Goal: Communication & Community: Answer question/provide support

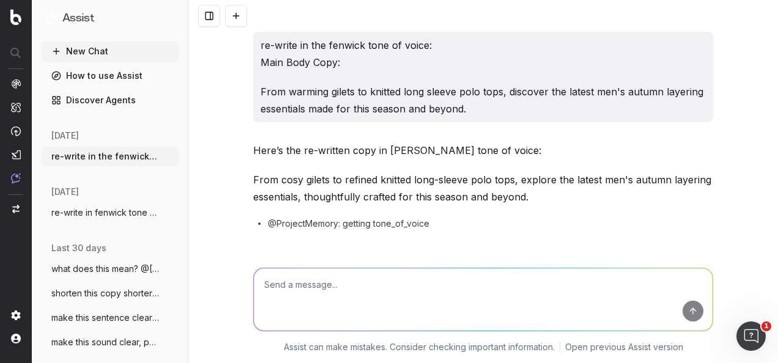
scroll to position [1584, 0]
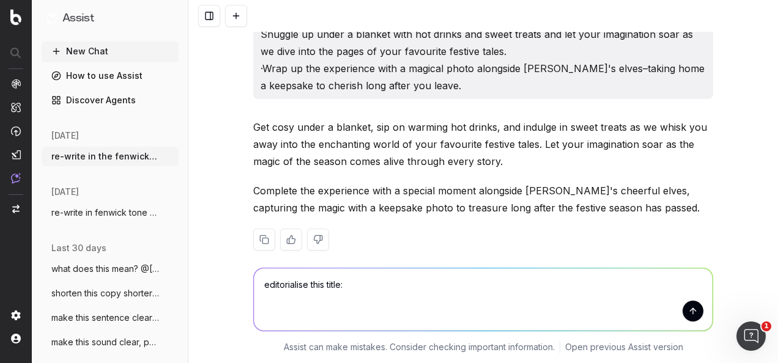
type textarea "editorialise this title: Colchester Storytime with Santa"
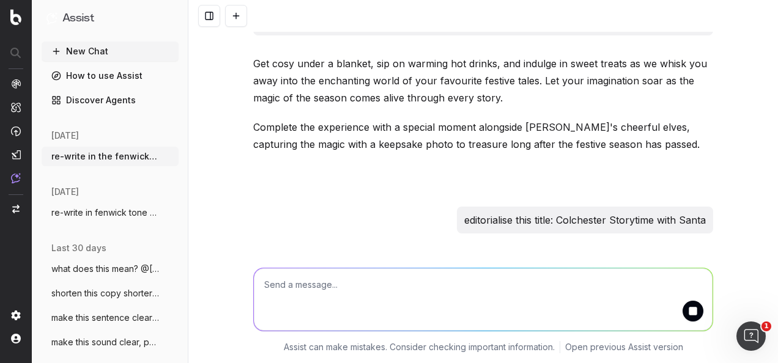
scroll to position [1701, 0]
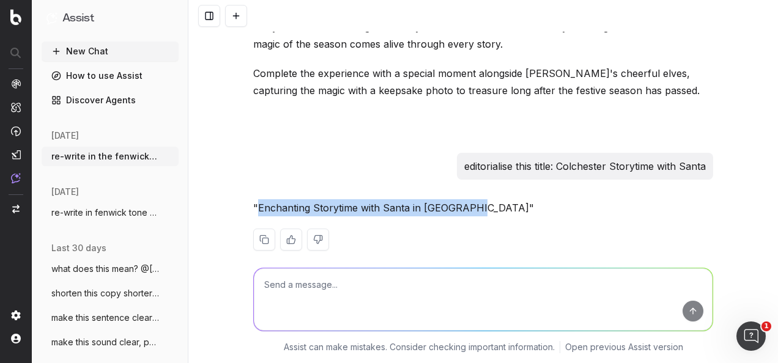
drag, startPoint x: 467, startPoint y: 191, endPoint x: 253, endPoint y: 191, distance: 214.1
click at [253, 199] on p ""Enchanting Storytime with Santa in [GEOGRAPHIC_DATA]"" at bounding box center [483, 207] width 460 height 17
copy p "Enchanting Storytime with Santa in [GEOGRAPHIC_DATA]"
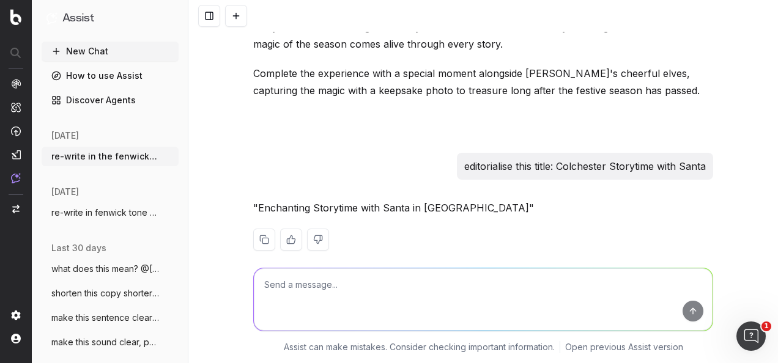
click at [468, 288] on textarea at bounding box center [483, 299] width 459 height 62
paste textarea "Colchester: [DATE] and [DATE] only from [DATE] at 11:00/12:00/14:00/15:00 -Then…"
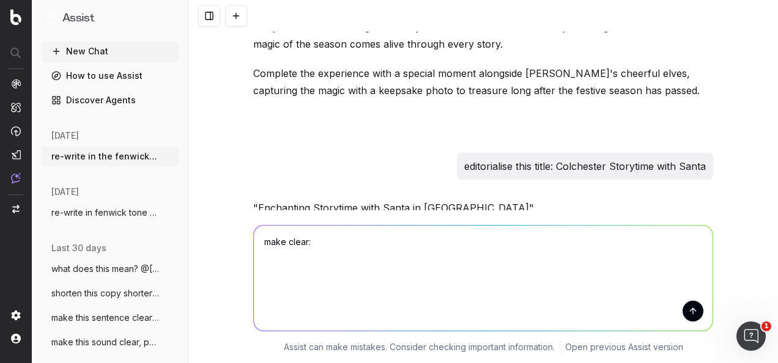
type textarea "make clear: [GEOGRAPHIC_DATA]: [DATE] and [DATE] only from [DATE] at 11:00/12:0…"
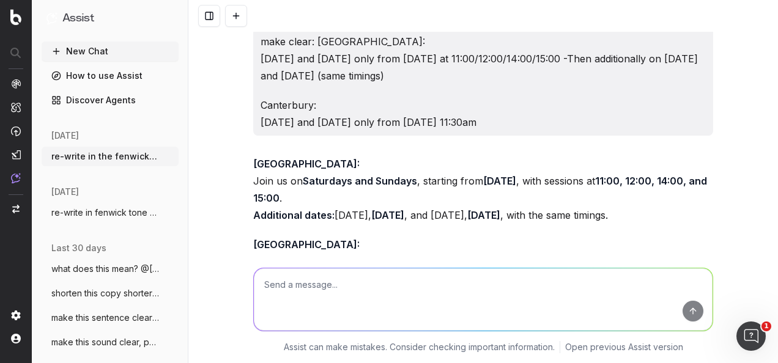
scroll to position [1997, 0]
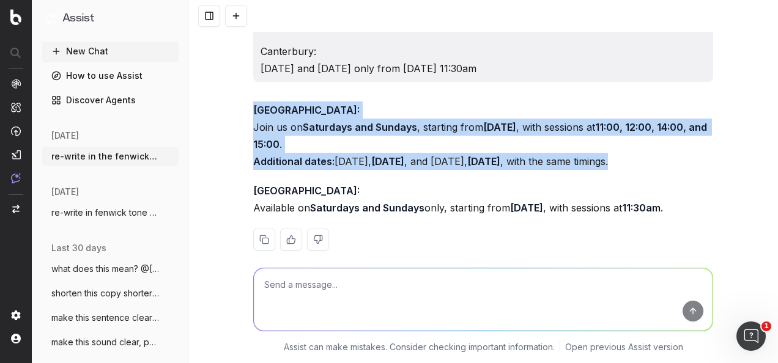
drag, startPoint x: 703, startPoint y: 149, endPoint x: 246, endPoint y: 96, distance: 459.9
click at [246, 96] on div "re-write in the fenwick tone of voice: Main Body Copy: From warming gilets to k…" at bounding box center [483, 181] width 590 height 363
copy p "Colchester: Join us on Saturdays and Sundays , starting from [DATE] , with sess…"
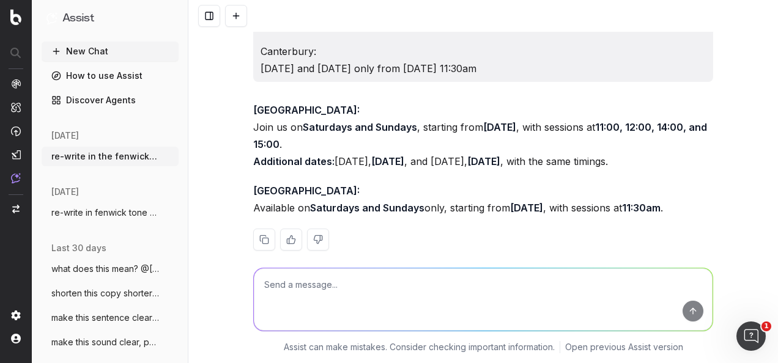
click at [499, 298] on textarea at bounding box center [483, 299] width 459 height 62
paste textarea "Canterbury: [DATE] and [DATE] only from [DATE] 11:30am"
type textarea "sound clear: [GEOGRAPHIC_DATA]: [DATE] and [DATE] only from [DATE] 11:30am"
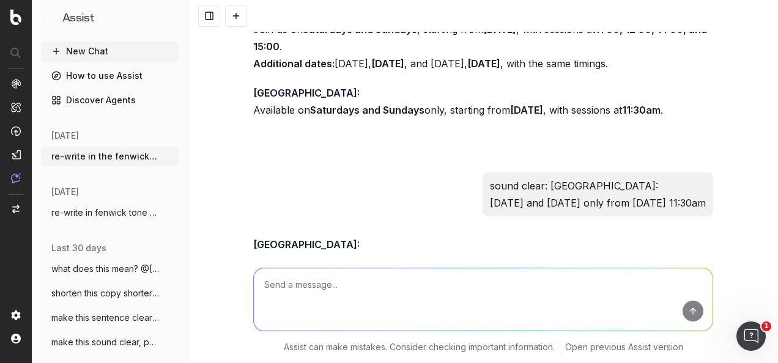
scroll to position [2149, 0]
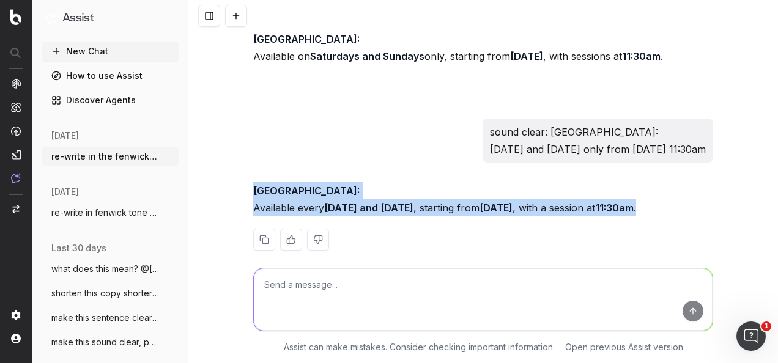
drag, startPoint x: 714, startPoint y: 191, endPoint x: 243, endPoint y: 174, distance: 471.2
click at [243, 174] on div "re-write in the fenwick tone of voice: Main Body Copy: From warming gilets to k…" at bounding box center [483, 181] width 590 height 363
copy p "[GEOGRAPHIC_DATA]: Available every [DATE] and [DATE] , starting from [DATE] , w…"
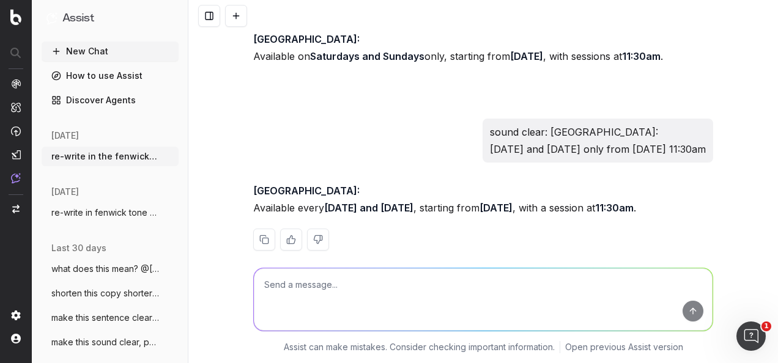
click at [449, 287] on textarea at bounding box center [483, 299] width 459 height 62
paste textarea "Every guest must purchase a ticket. Both Adult and Children's tickets are £12.5…"
type textarea "turn this into FAQ copy: Every guest must purchase a ticket. Both Adult and Chi…"
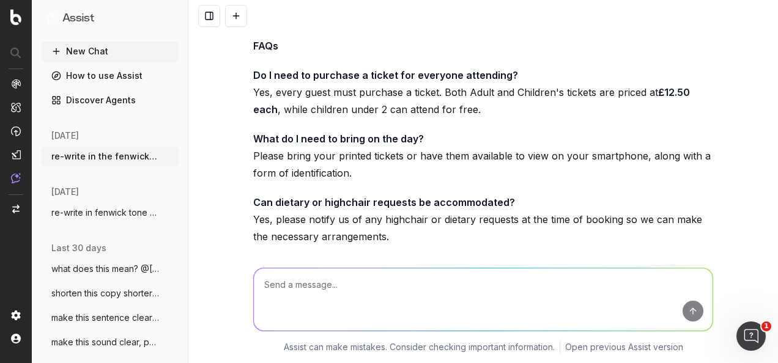
scroll to position [2499, 0]
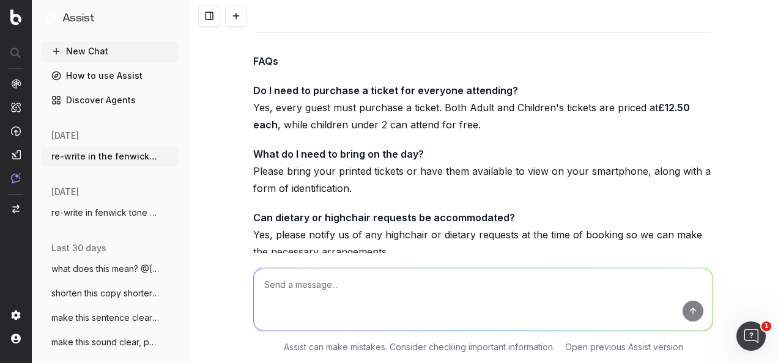
drag, startPoint x: 578, startPoint y: 189, endPoint x: 250, endPoint y: 49, distance: 356.5
click at [253, 53] on div "FAQs Do I need to purchase a ticket for everyone attending? Yes, every guest mu…" at bounding box center [483, 253] width 460 height 401
copy div "FAQs Do I need to purchase a ticket for everyone attending? Yes, every guest mu…"
click at [459, 314] on textarea at bounding box center [483, 299] width 459 height 62
paste textarea "Available every [DATE] and [DATE], starting from [DATE], with a session at 11:3…"
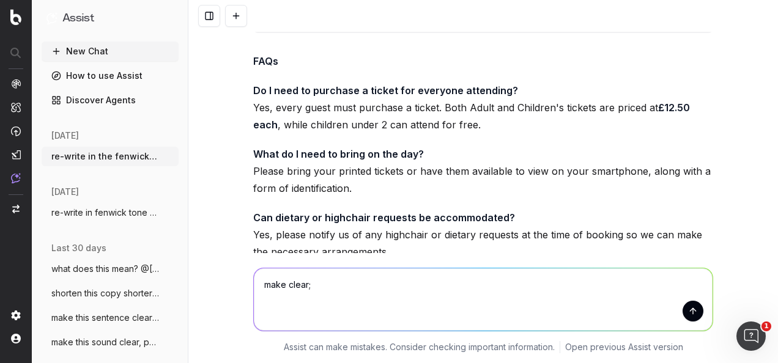
type textarea "make clear; Available every [DATE] and [DATE], starting from [DATE], with a ses…"
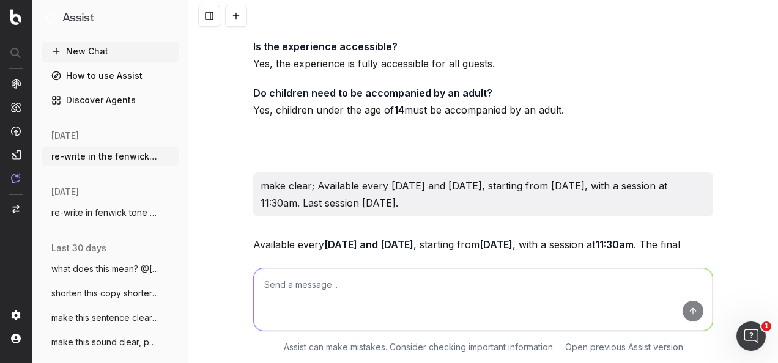
scroll to position [2834, 0]
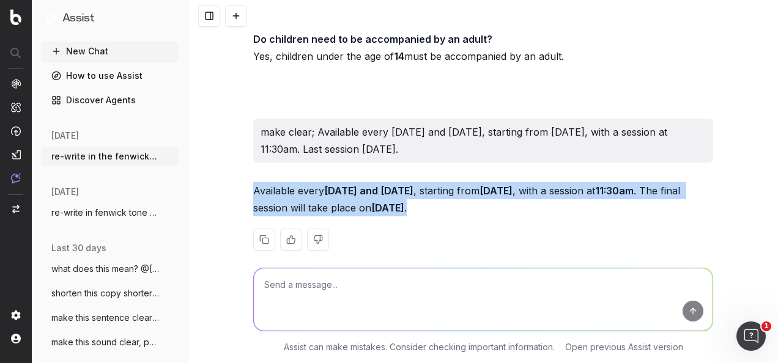
drag, startPoint x: 497, startPoint y: 188, endPoint x: 235, endPoint y: 166, distance: 262.7
click at [235, 166] on div "re-write in the fenwick tone of voice: Main Body Copy: From warming gilets to k…" at bounding box center [483, 181] width 590 height 363
copy p "Available every [DATE] and [DATE] , starting from [DATE] , with a session at 11…"
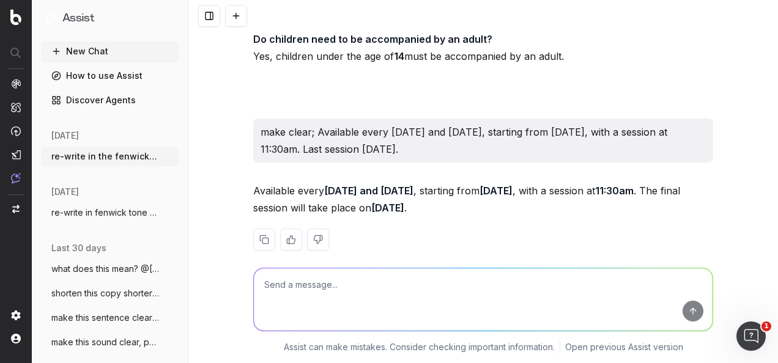
click at [391, 283] on textarea at bounding box center [483, 299] width 459 height 62
paste textarea "How many tickets are available? 30 tickets, with 6 tickets allowed per order"
type textarea "make clear: How many tickets are available? 30 tickets, with 6 tickets allowed …"
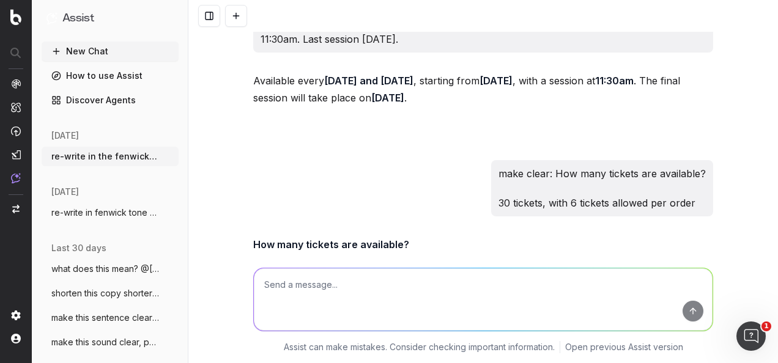
scroll to position [2998, 0]
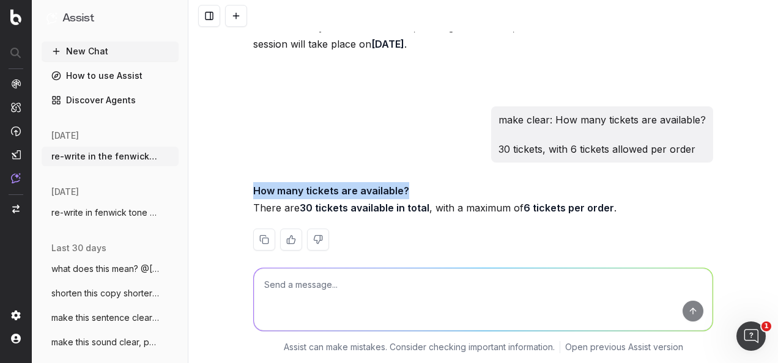
drag, startPoint x: 420, startPoint y: 170, endPoint x: 239, endPoint y: 167, distance: 180.4
click at [239, 167] on div "re-write in the fenwick tone of voice: Main Body Copy: From warming gilets to k…" at bounding box center [483, 181] width 590 height 363
copy strong "How many tickets are available?"
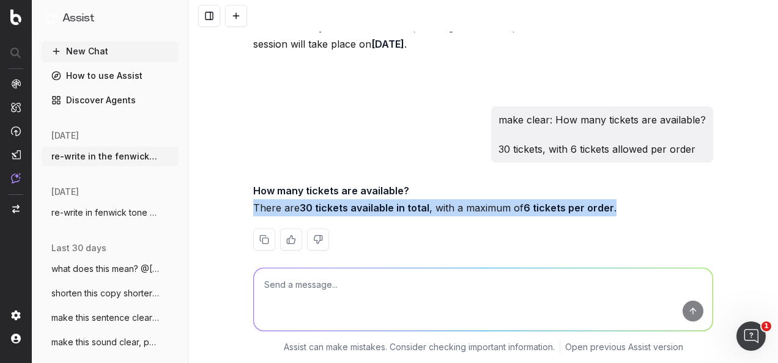
drag, startPoint x: 449, startPoint y: 193, endPoint x: 250, endPoint y: 194, distance: 199.4
click at [253, 194] on p "How many tickets are available? There are 30 tickets available in total , with …" at bounding box center [483, 199] width 460 height 34
copy p "There are 30 tickets available in total , with a maximum of 6 tickets per order…"
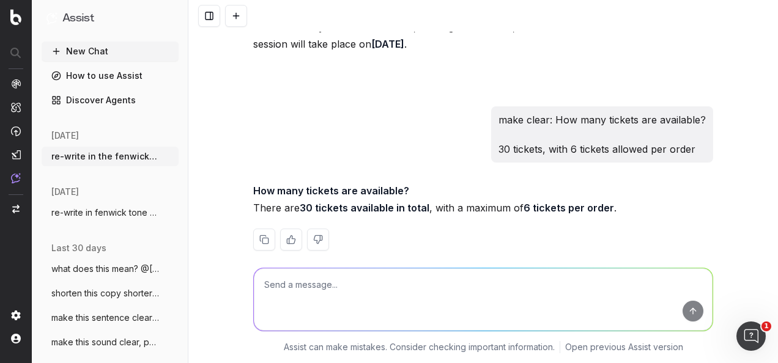
click at [416, 292] on textarea at bounding box center [483, 299] width 459 height 62
paste textarea "I'm assuming Figma will be more up to date than the word document although I'm …"
type textarea "sound clear: I'm assuming Figma will be more up to date than the word document …"
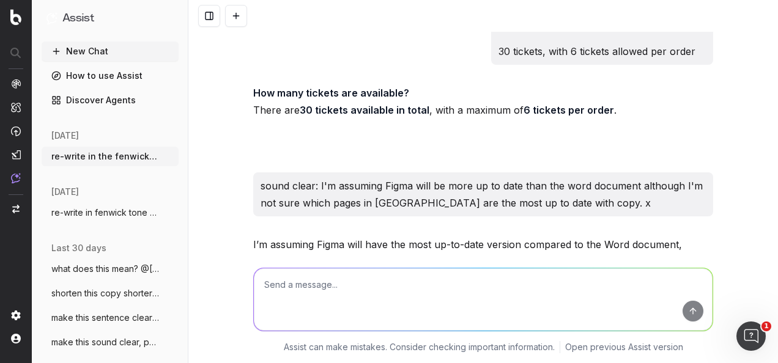
scroll to position [3150, 0]
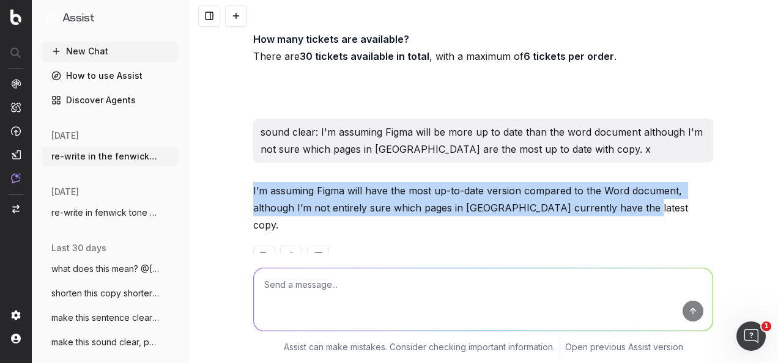
drag, startPoint x: 643, startPoint y: 185, endPoint x: 235, endPoint y: 168, distance: 408.9
click at [235, 168] on div "re-write in the fenwick tone of voice: Main Body Copy: From warming gilets to k…" at bounding box center [483, 181] width 590 height 363
copy p "I’m assuming Figma will have the most up-to-date version compared to the Word d…"
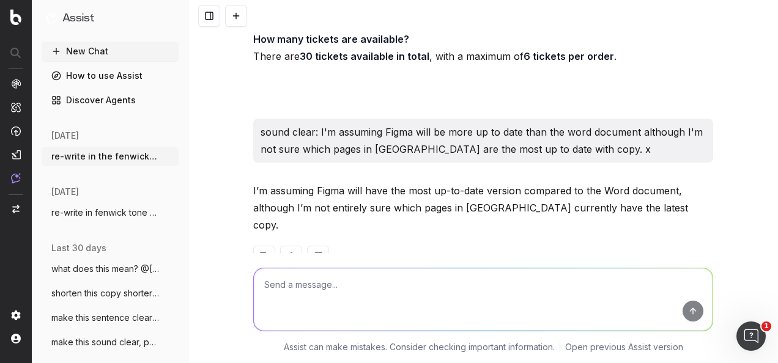
click at [382, 303] on textarea at bounding box center [483, 299] width 459 height 62
paste textarea "I’m assuming Figma will have the most up-to-date version compared to the Word d…"
type textarea "sound clear: I’m assuming Figma will have the most up-to-date version compared …"
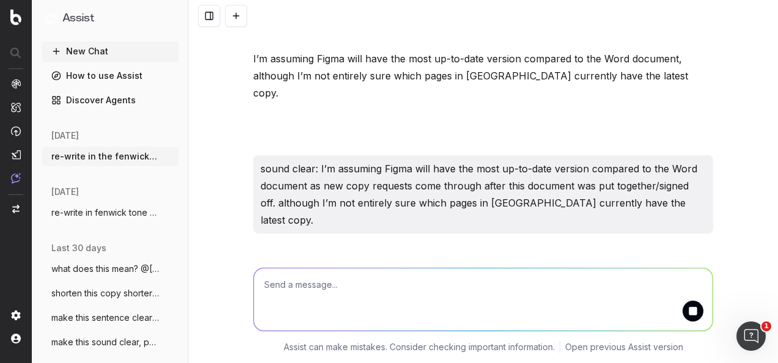
scroll to position [3336, 0]
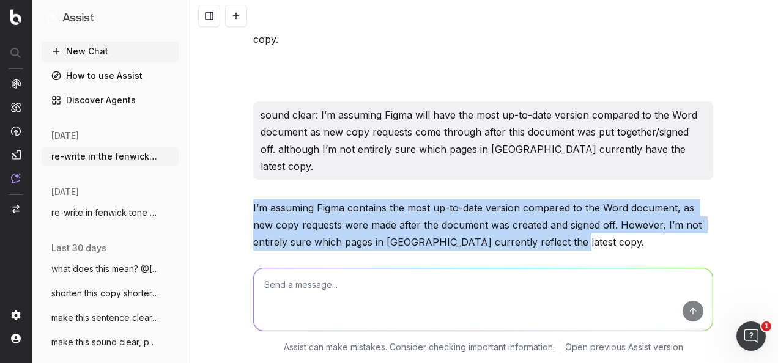
drag, startPoint x: 361, startPoint y: 165, endPoint x: 245, endPoint y: 153, distance: 117.5
copy p "I’m assuming Figma contains the most up-to-date version compared to the Word do…"
